Goal: Obtain resource: Download file/media

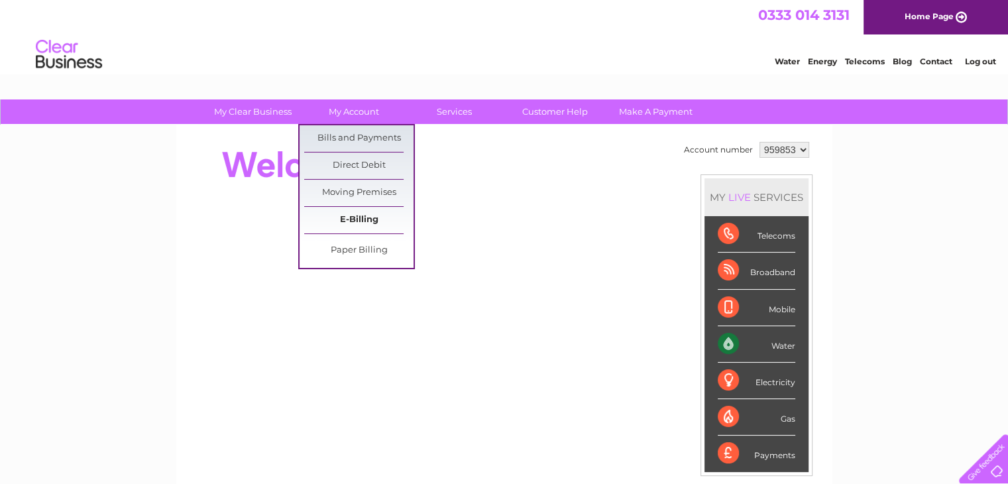
click at [356, 217] on link "E-Billing" at bounding box center [358, 220] width 109 height 27
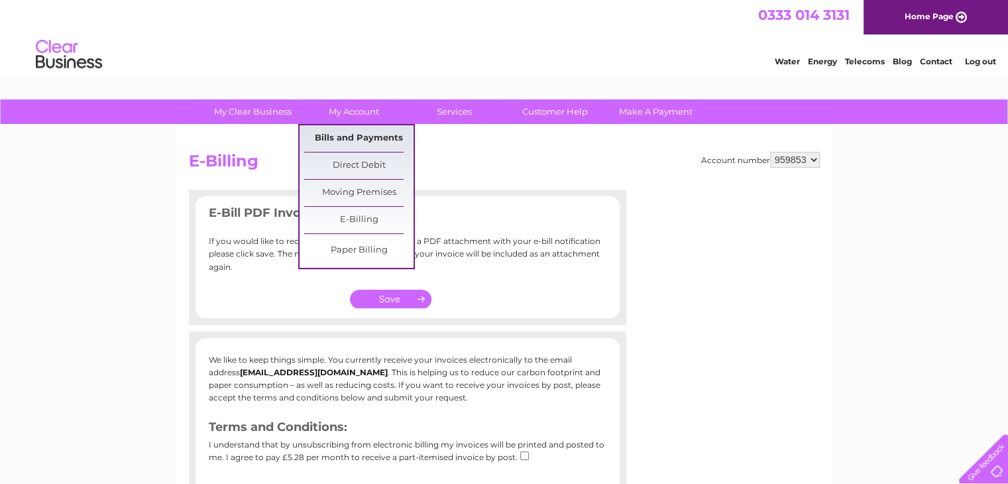
click at [352, 136] on link "Bills and Payments" at bounding box center [358, 138] width 109 height 27
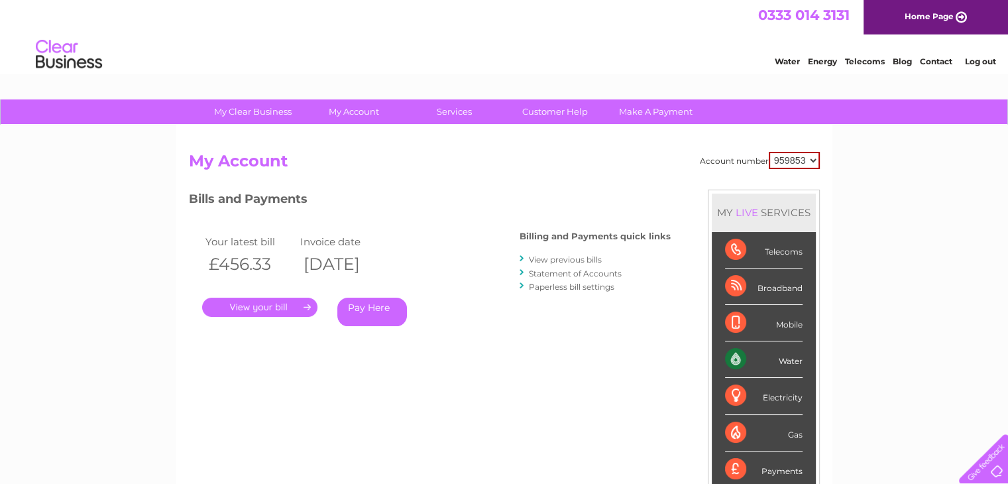
click at [259, 308] on link "." at bounding box center [259, 307] width 115 height 19
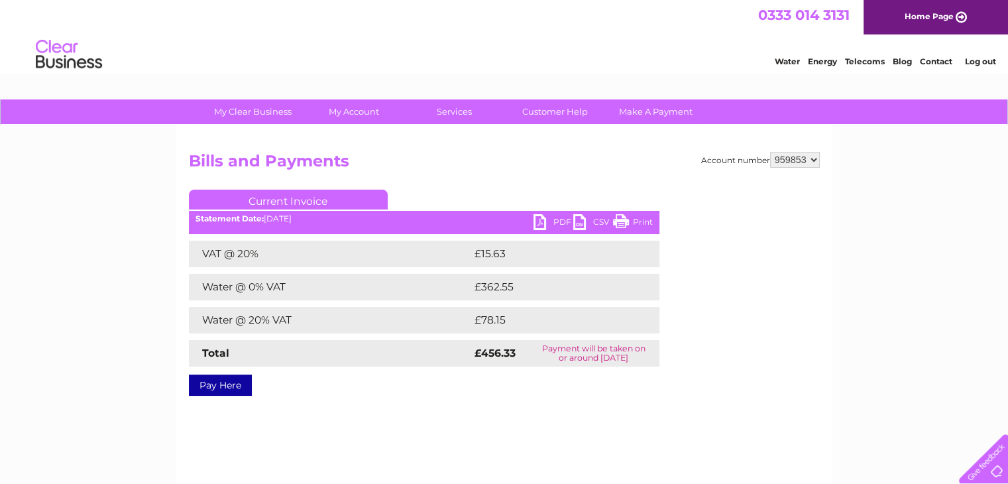
click at [556, 223] on link "PDF" at bounding box center [554, 223] width 40 height 19
